Goal: Transaction & Acquisition: Purchase product/service

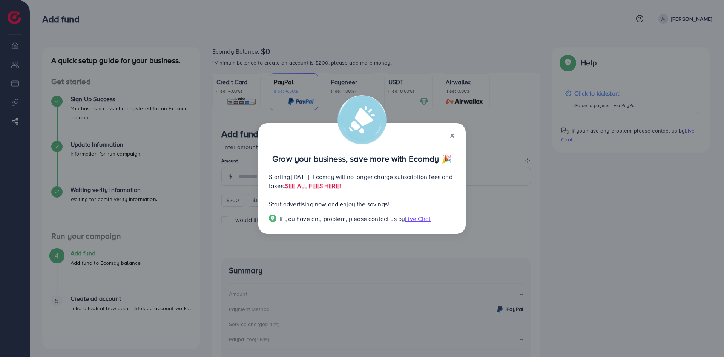
click at [455, 134] on div "Grow your business, save more with Ecomdy 🎉 Starting September 29, 2025, Ecomdy…" at bounding box center [361, 178] width 207 height 111
click at [452, 134] on icon at bounding box center [452, 135] width 6 height 6
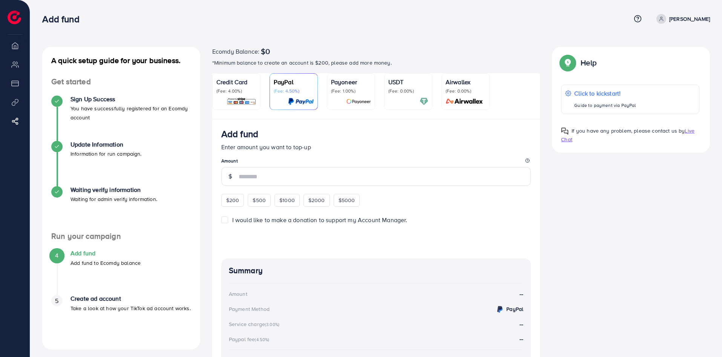
click at [232, 87] on div "Credit Card (Fee: 4.00%)" at bounding box center [237, 85] width 40 height 17
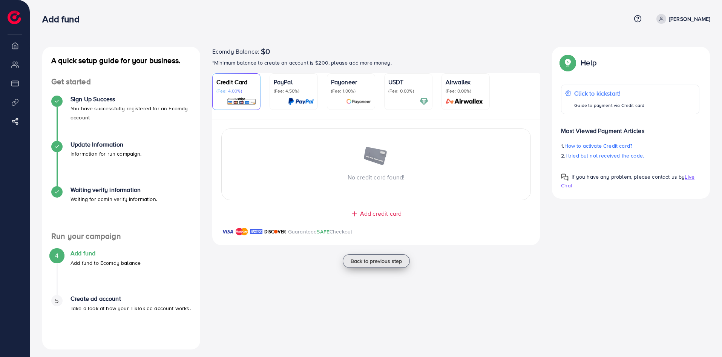
click at [368, 260] on span "Back to previous step" at bounding box center [376, 261] width 51 height 8
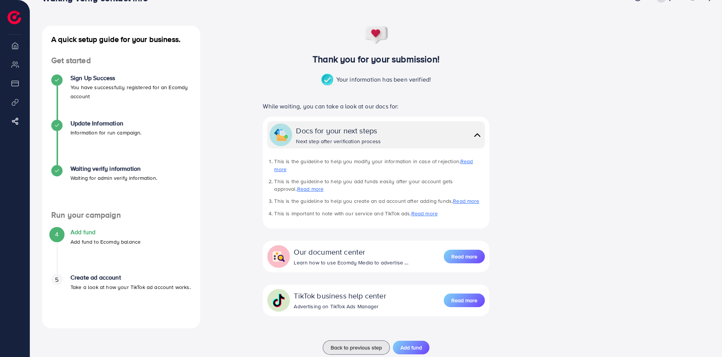
scroll to position [32, 0]
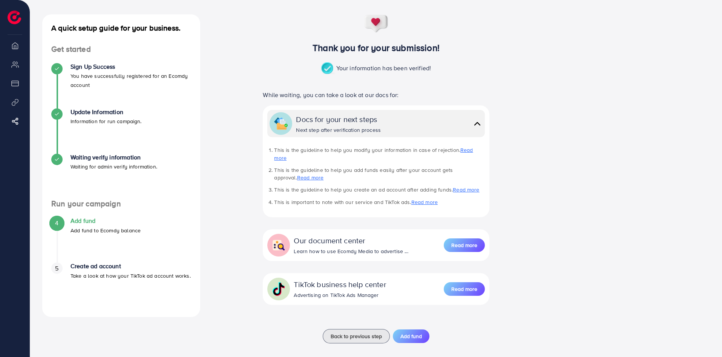
click at [98, 224] on h4 "Add fund" at bounding box center [106, 220] width 70 height 7
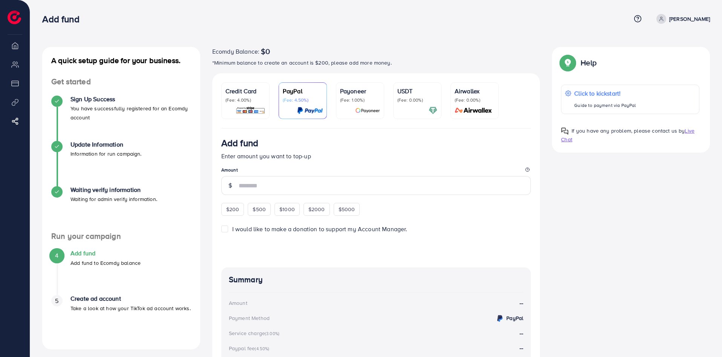
click at [14, 43] on li "Overview" at bounding box center [15, 45] width 30 height 15
click at [20, 14] on img at bounding box center [15, 18] width 14 height 14
click at [690, 18] on p "[PERSON_NAME]" at bounding box center [690, 18] width 41 height 9
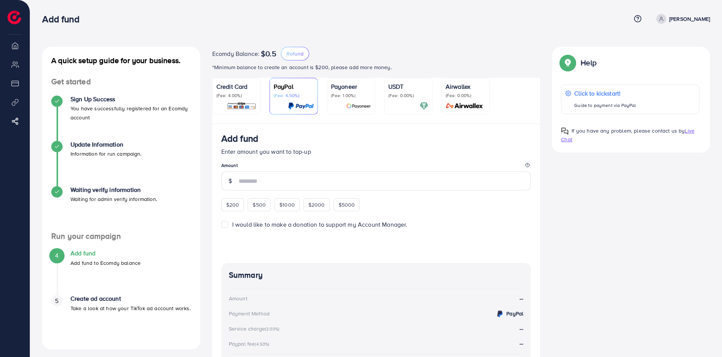
click at [77, 254] on h4 "Add fund" at bounding box center [106, 252] width 70 height 7
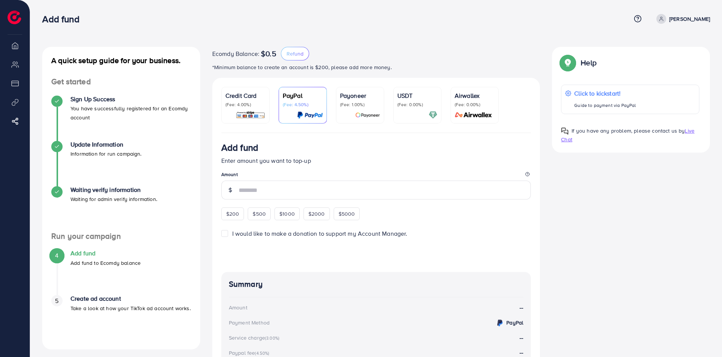
click at [230, 102] on p "(Fee: 4.00%)" at bounding box center [246, 104] width 40 height 6
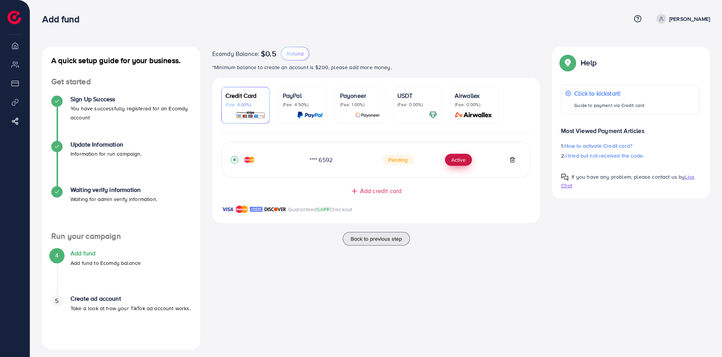
click at [468, 161] on button "Active" at bounding box center [458, 160] width 27 height 12
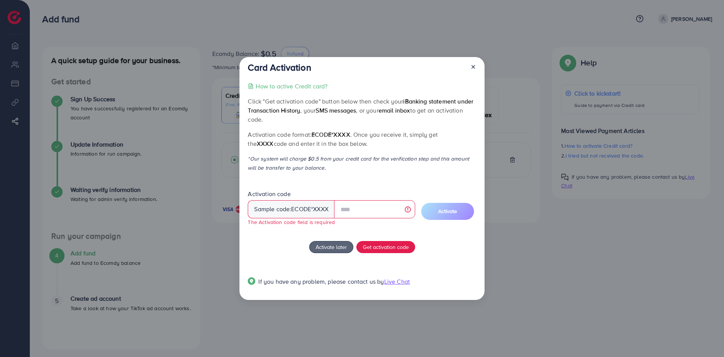
click at [475, 72] on div at bounding box center [470, 69] width 12 height 14
click at [475, 68] on line at bounding box center [473, 66] width 3 height 3
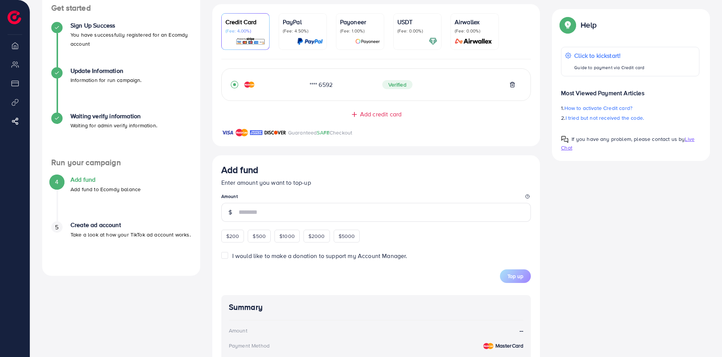
scroll to position [75, 0]
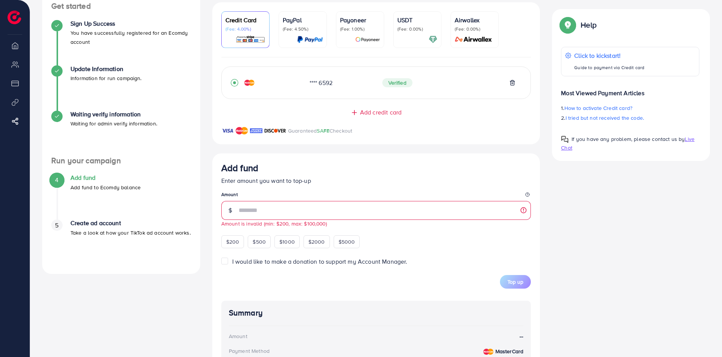
type input "**"
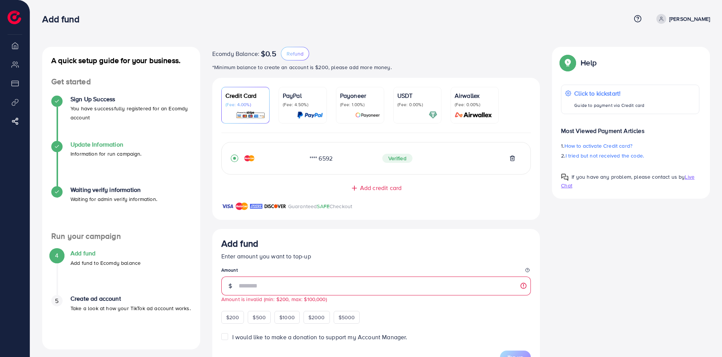
click at [83, 146] on h4 "Update Information" at bounding box center [106, 144] width 71 height 7
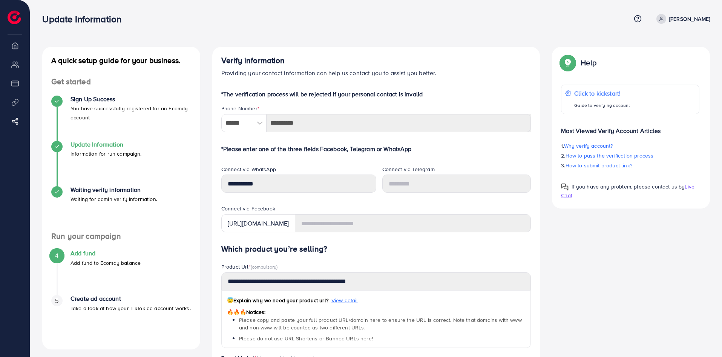
click at [106, 148] on div "Update Information Information for run campaign." at bounding box center [106, 149] width 71 height 17
click at [670, 22] on p "[PERSON_NAME]" at bounding box center [690, 18] width 41 height 9
click at [97, 91] on div "Get started Sign Up Success You have successfully registered for an Ecomdy acco…" at bounding box center [121, 154] width 158 height 154
click at [99, 145] on h4 "Update Information" at bounding box center [106, 144] width 71 height 7
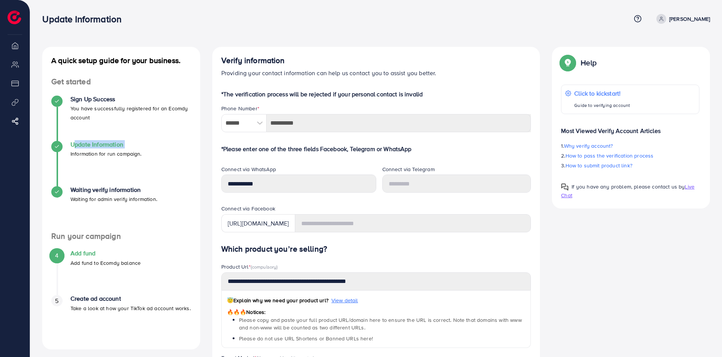
click at [99, 145] on h4 "Update Information" at bounding box center [106, 144] width 71 height 7
click at [95, 148] on div "Update Information Information for run campaign." at bounding box center [106, 149] width 71 height 17
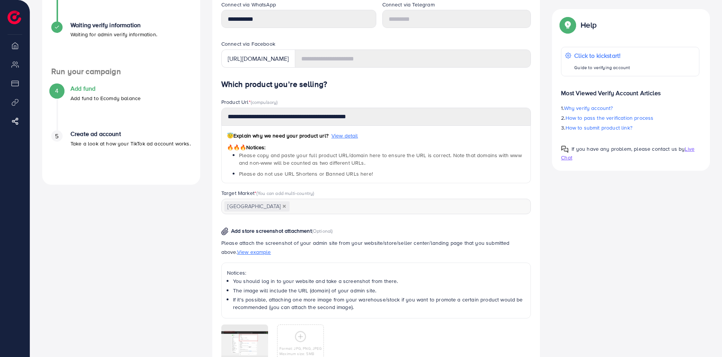
scroll to position [189, 0]
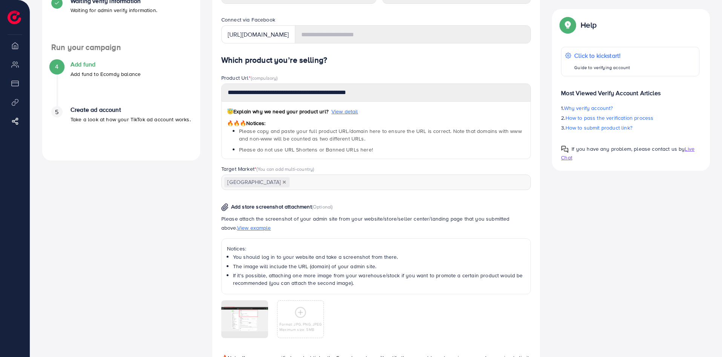
click at [85, 71] on p "Add fund to Ecomdy balance" at bounding box center [106, 73] width 70 height 9
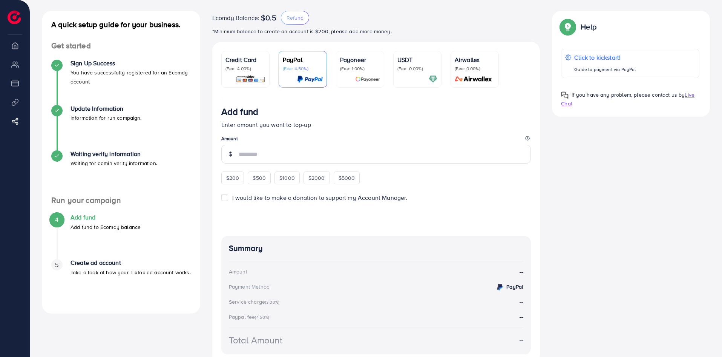
scroll to position [75, 0]
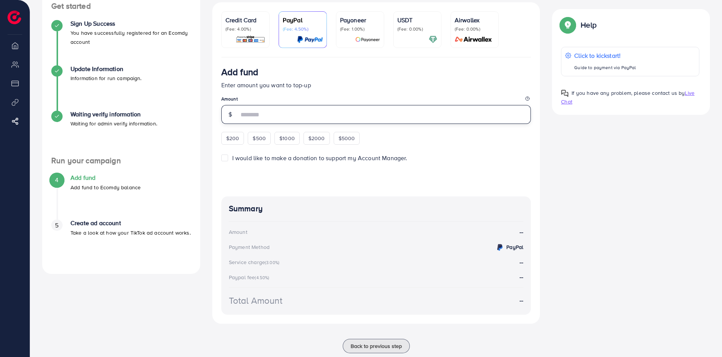
click at [362, 117] on input "number" at bounding box center [385, 114] width 293 height 19
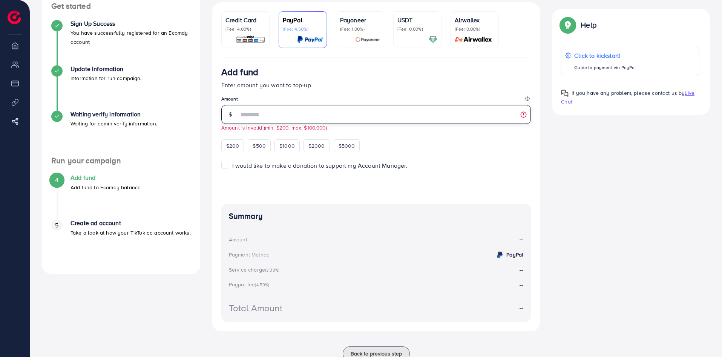
type input "*"
